Goal: Find specific page/section: Find specific page/section

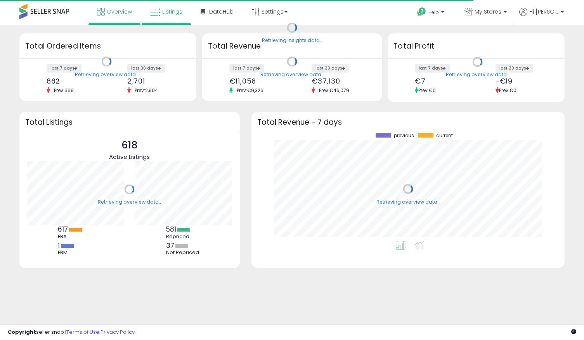
scroll to position [108, 298]
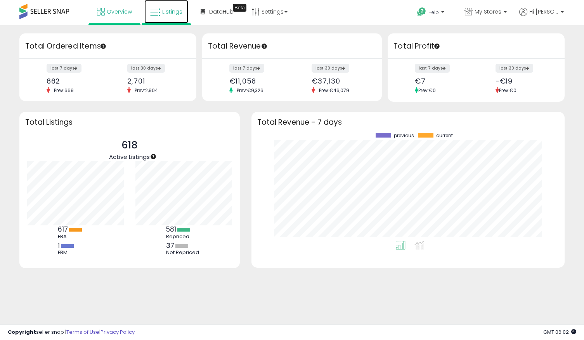
click at [172, 10] on span "Listings" at bounding box center [172, 12] width 20 height 8
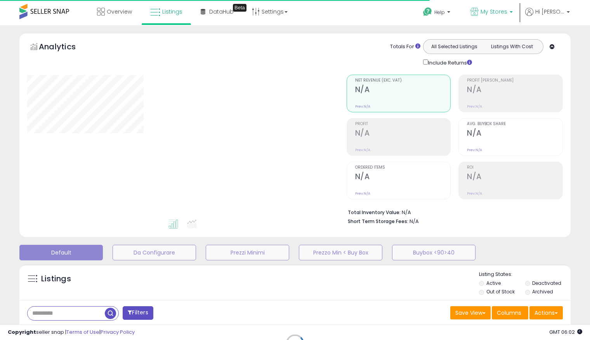
click at [484, 12] on span "My Stores" at bounding box center [493, 12] width 27 height 8
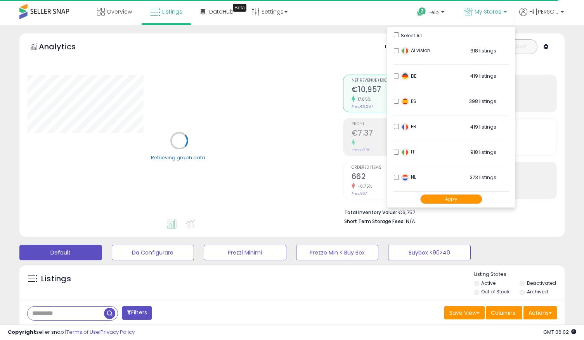
click at [381, 33] on div "Analytics Totals For All Selected Listings Listings With Cost Include Returns" at bounding box center [291, 135] width 545 height 204
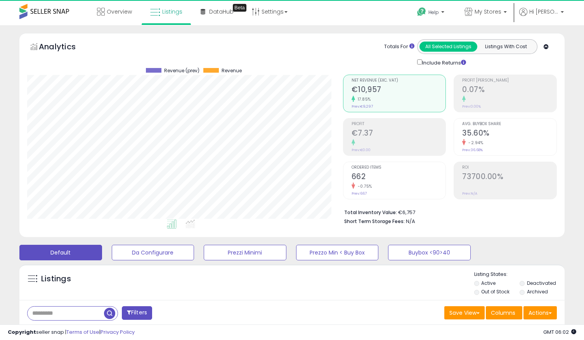
scroll to position [159, 316]
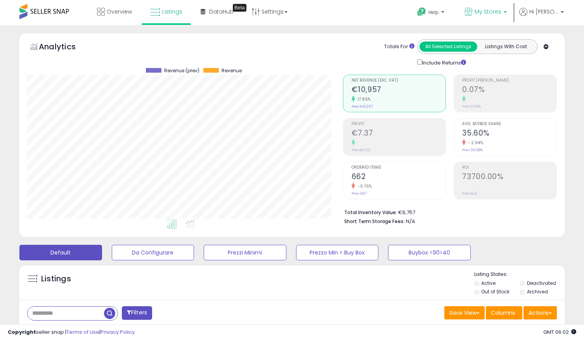
click at [478, 13] on span "My Stores" at bounding box center [488, 12] width 27 height 8
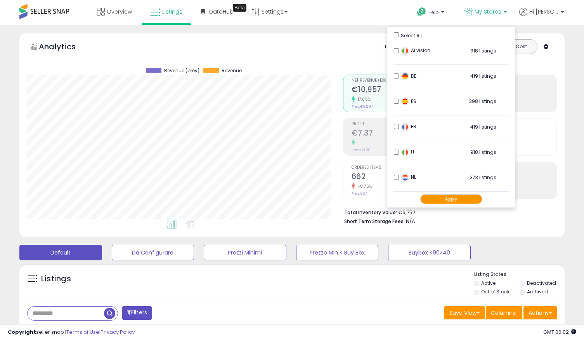
click at [454, 199] on button "Apply" at bounding box center [451, 199] width 62 height 10
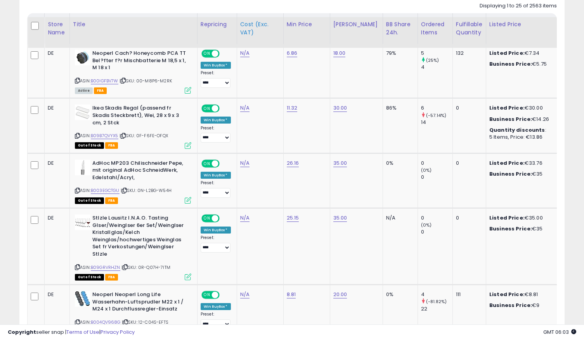
scroll to position [368, 0]
